Goal: Information Seeking & Learning: Learn about a topic

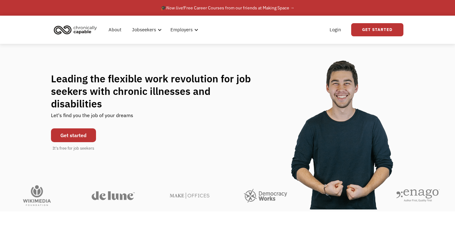
click at [76, 128] on link "Get started" at bounding box center [73, 135] width 45 height 14
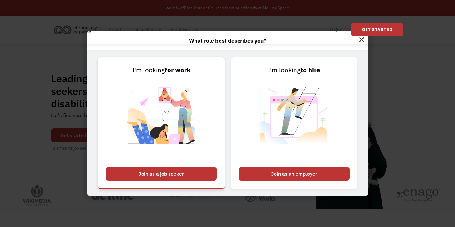
click at [193, 178] on div "Join as a job seeker" at bounding box center [161, 174] width 111 height 14
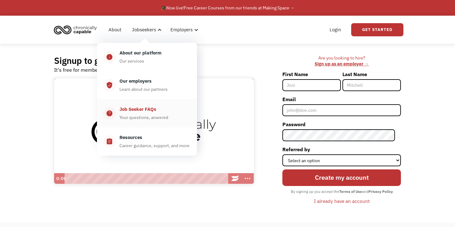
click at [155, 109] on div "Job Seeker FAQs" at bounding box center [137, 109] width 37 height 8
